Goal: Navigation & Orientation: Find specific page/section

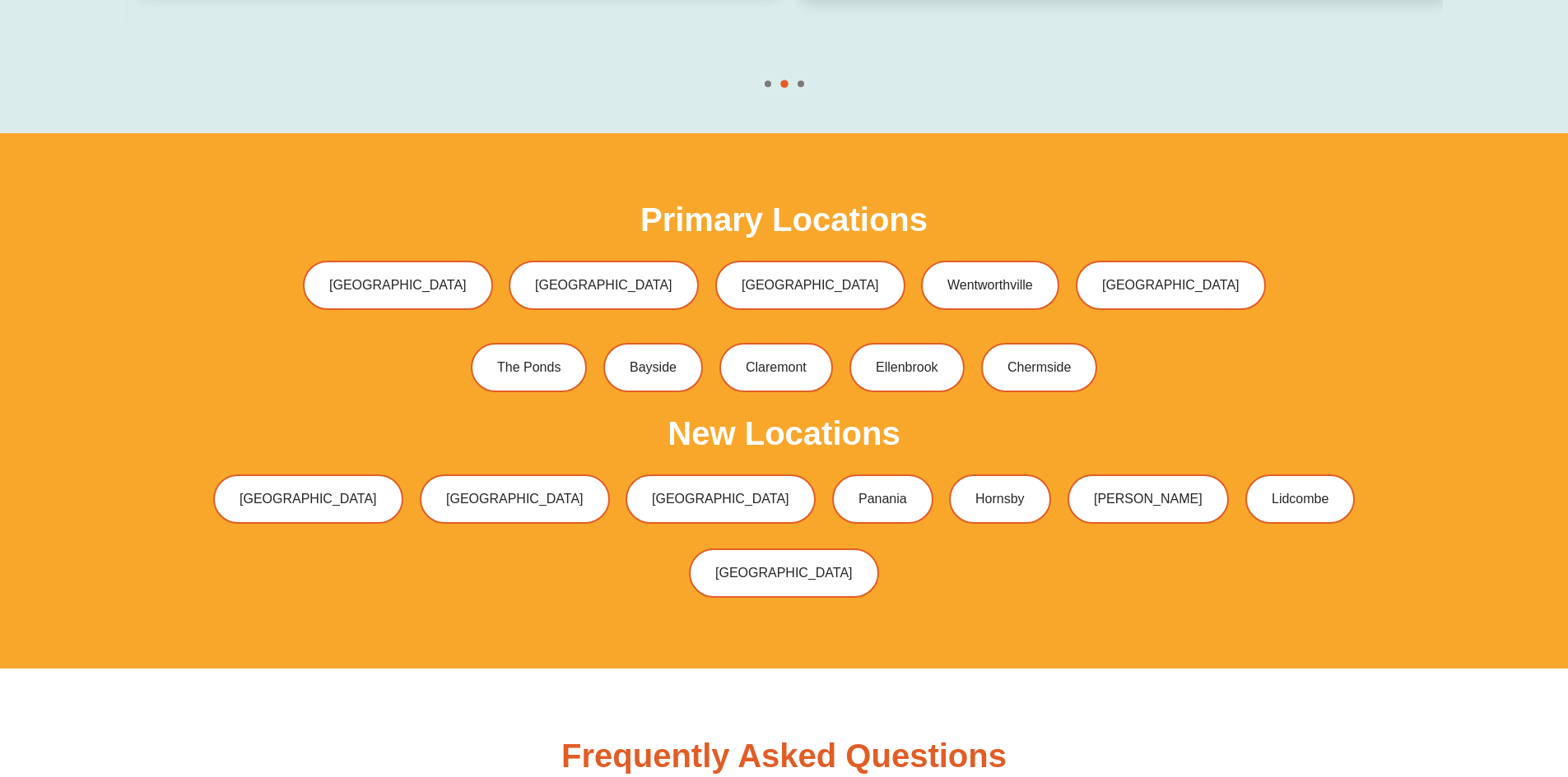
scroll to position [5346, 0]
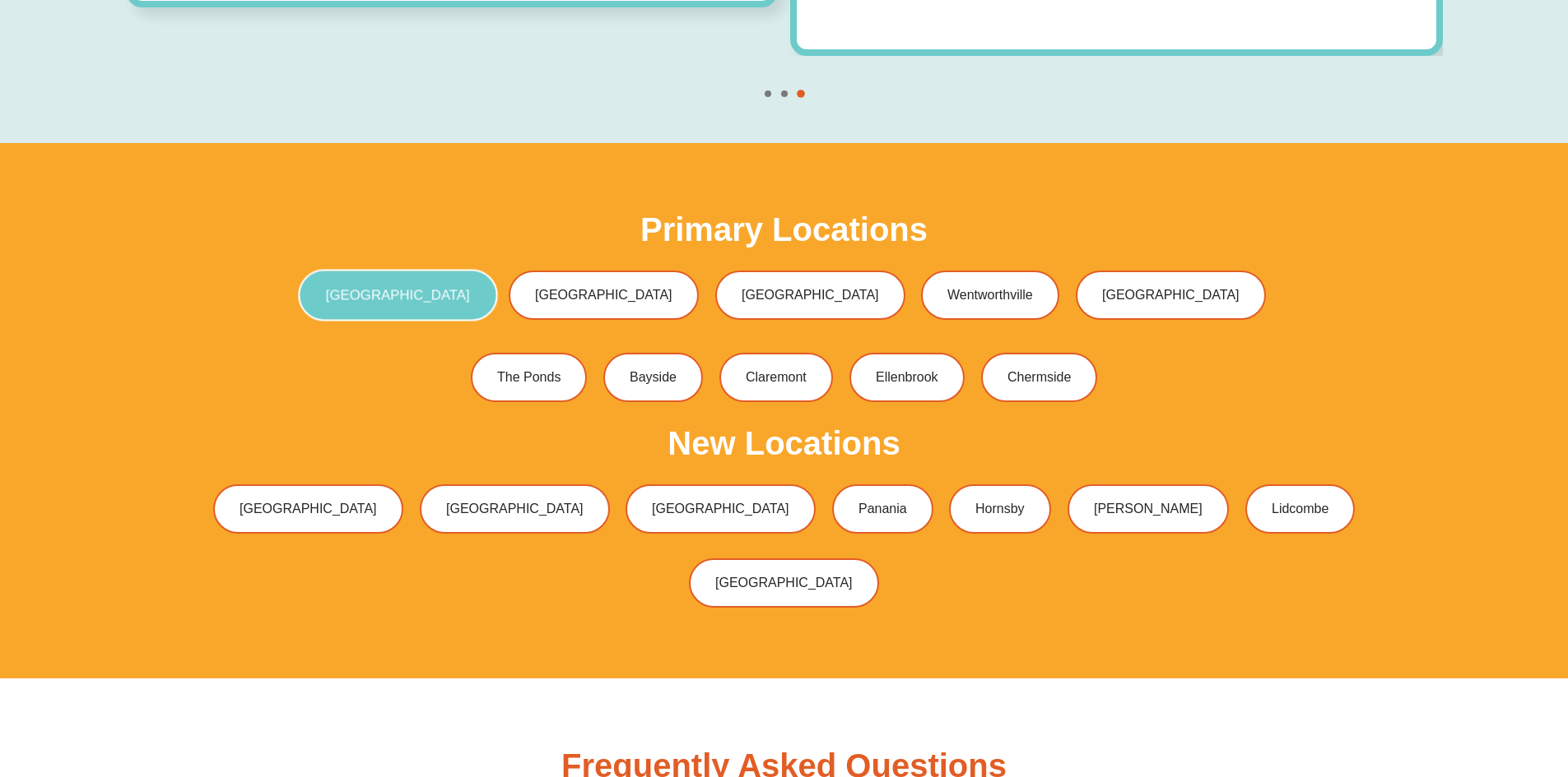
click at [469, 288] on span "[GEOGRAPHIC_DATA]" at bounding box center [397, 295] width 144 height 14
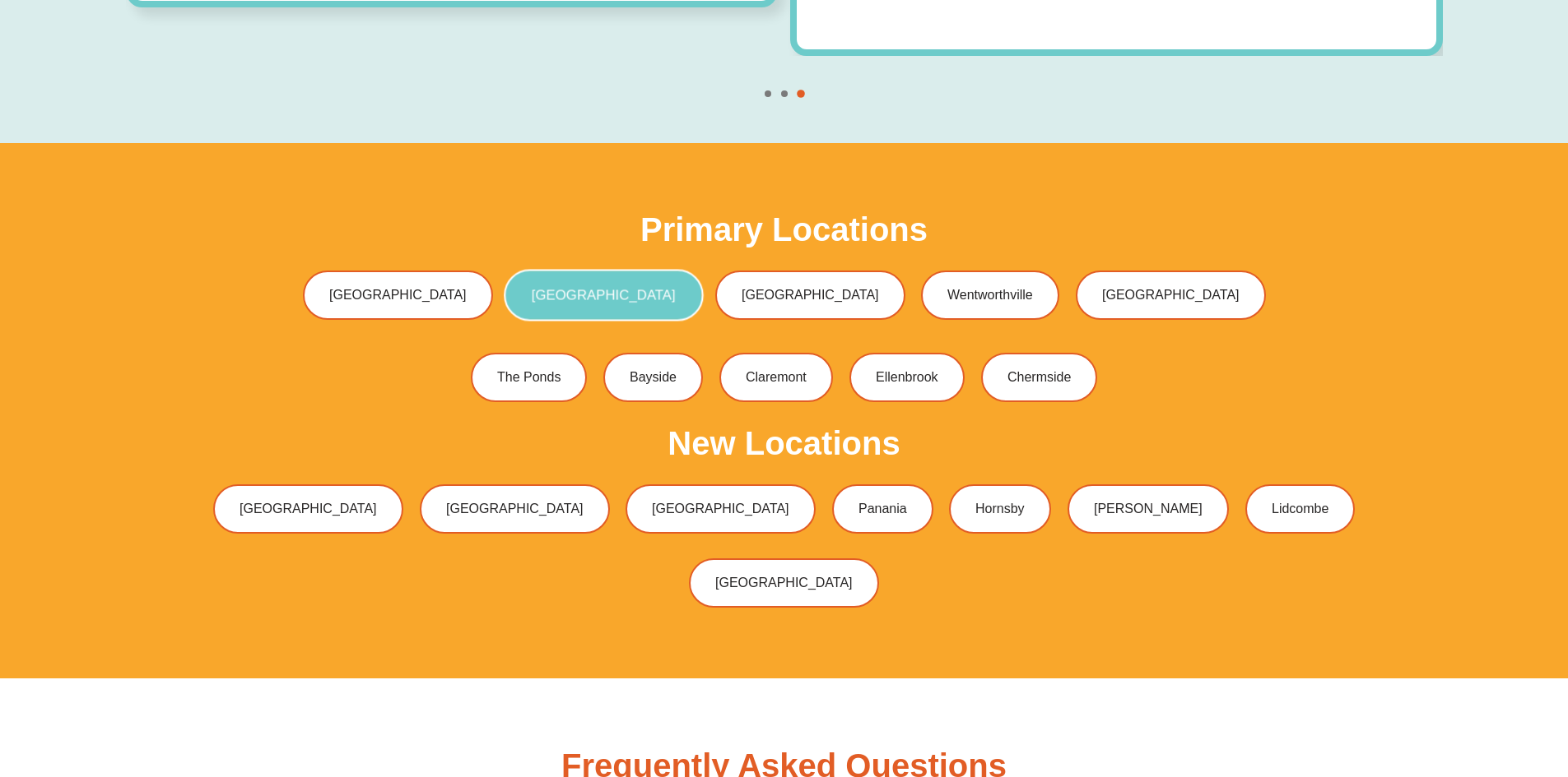
click at [602, 288] on span "[GEOGRAPHIC_DATA]" at bounding box center [604, 295] width 144 height 14
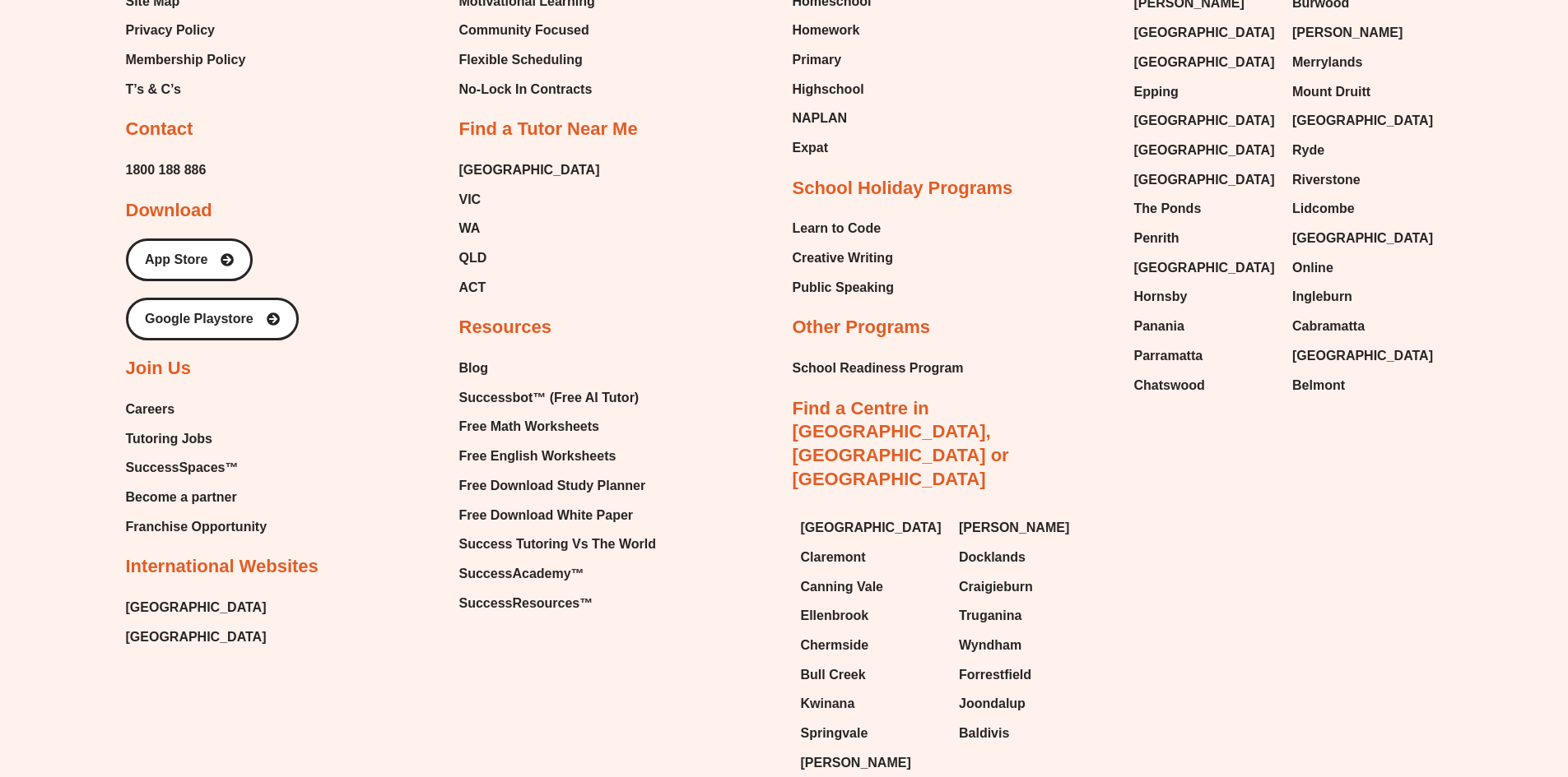
scroll to position [7447, 0]
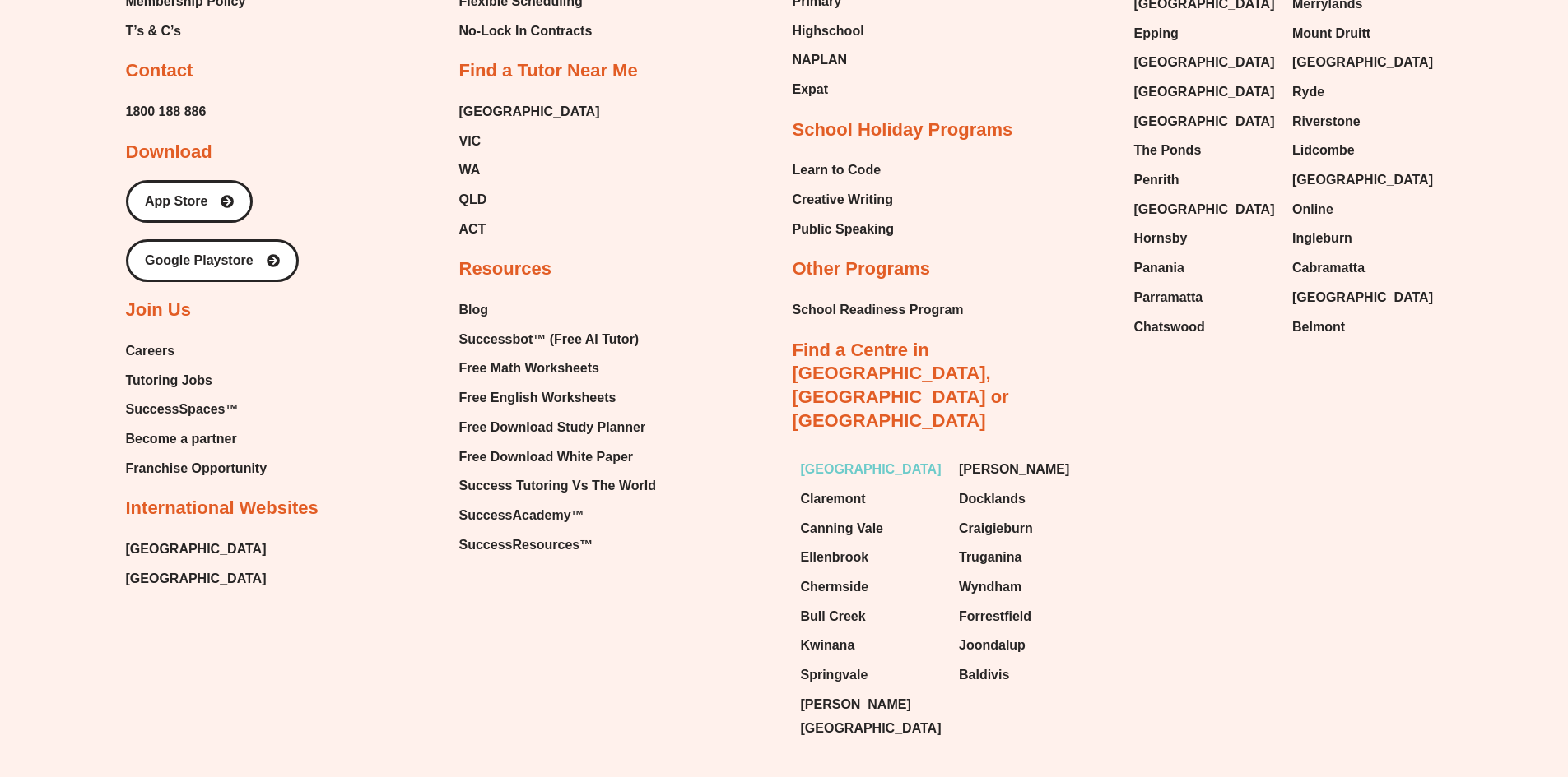
click at [851, 458] on span "[GEOGRAPHIC_DATA]" at bounding box center [871, 470] width 141 height 24
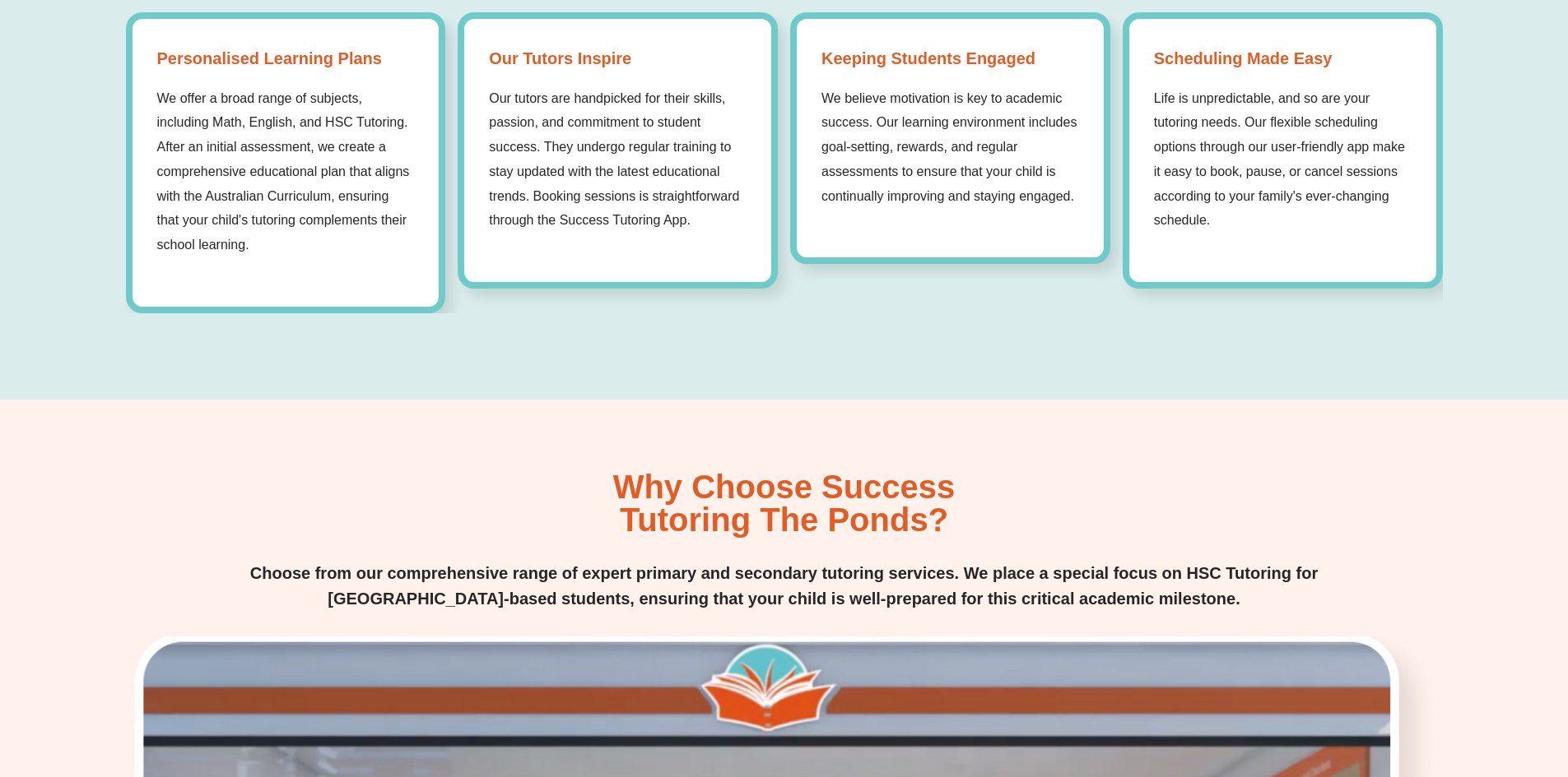
scroll to position [1724, 0]
